Goal: Transaction & Acquisition: Download file/media

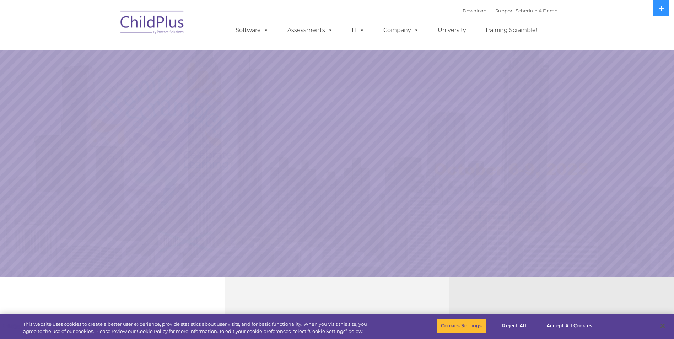
select select "MEDIUM"
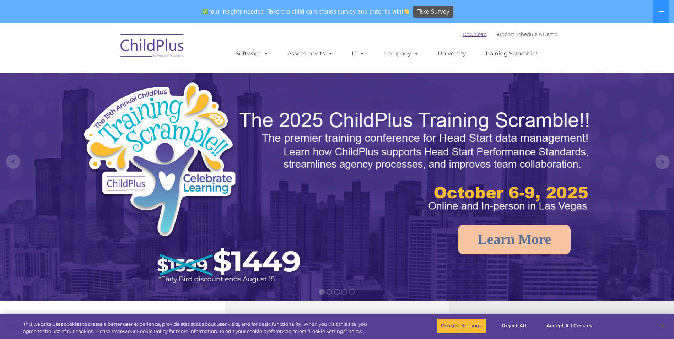
click at [462, 32] on link "Download" at bounding box center [474, 34] width 24 height 6
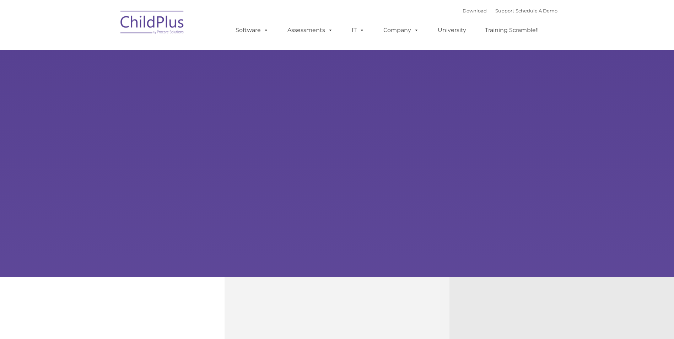
type input ""
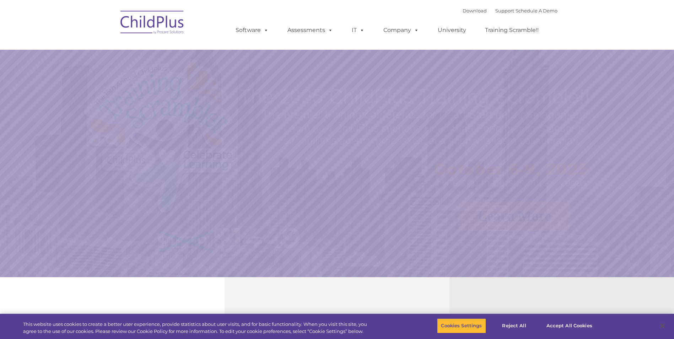
select select "MEDIUM"
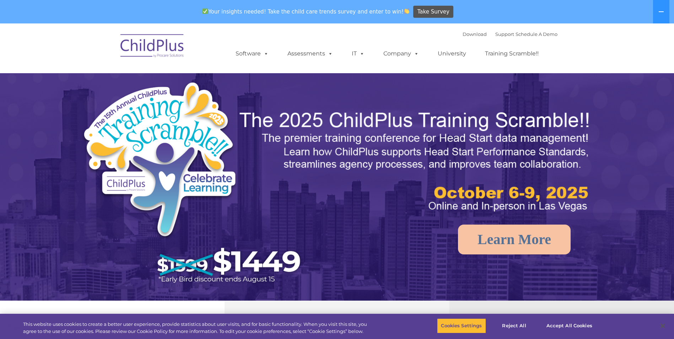
click at [464, 15] on div "Your insights needed! Take the child care trends survey and enter to win! Take …" at bounding box center [327, 11] width 654 height 23
click at [463, 34] on link "Download" at bounding box center [474, 34] width 24 height 6
